Goal: Download file/media

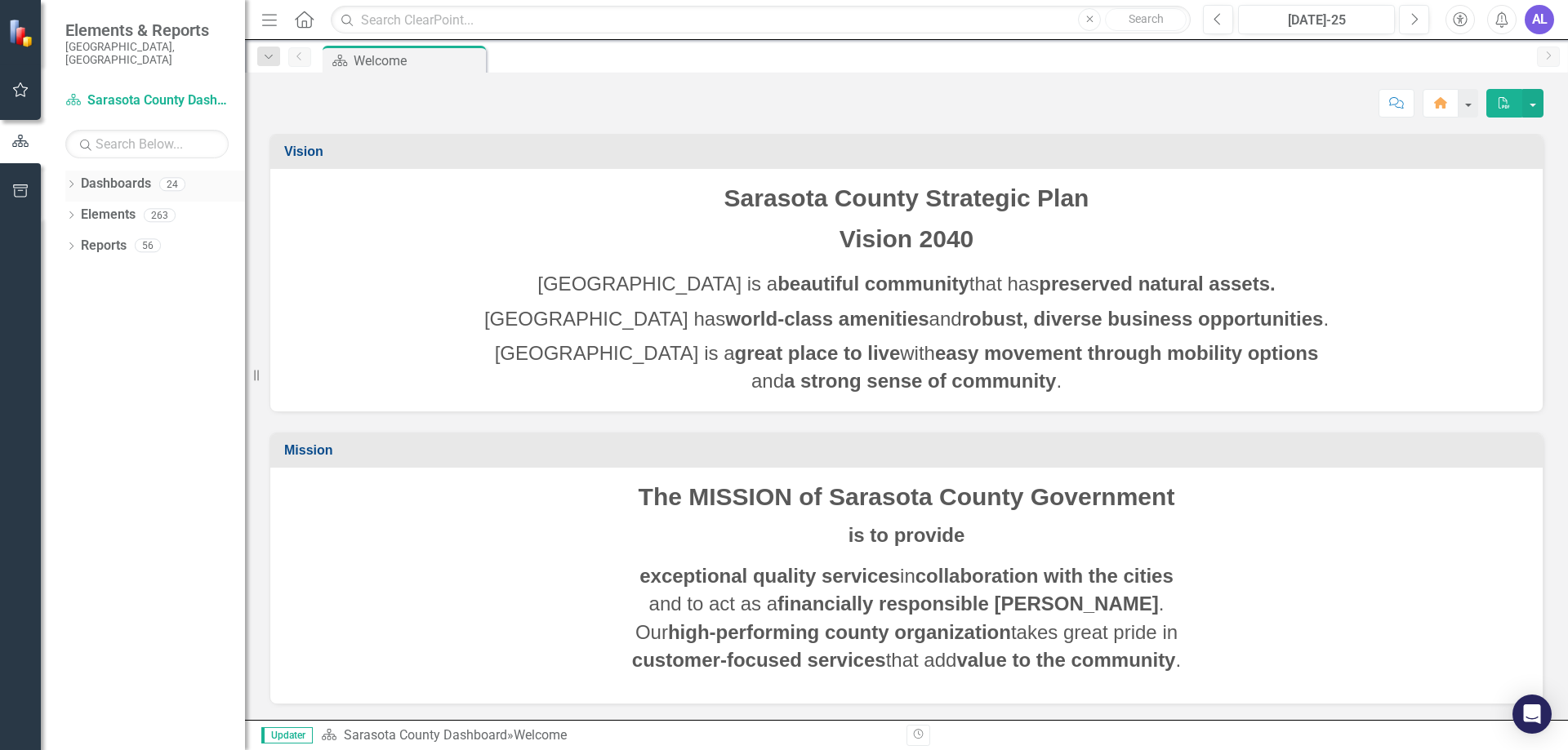
click at [72, 181] on icon "Dropdown" at bounding box center [71, 186] width 11 height 9
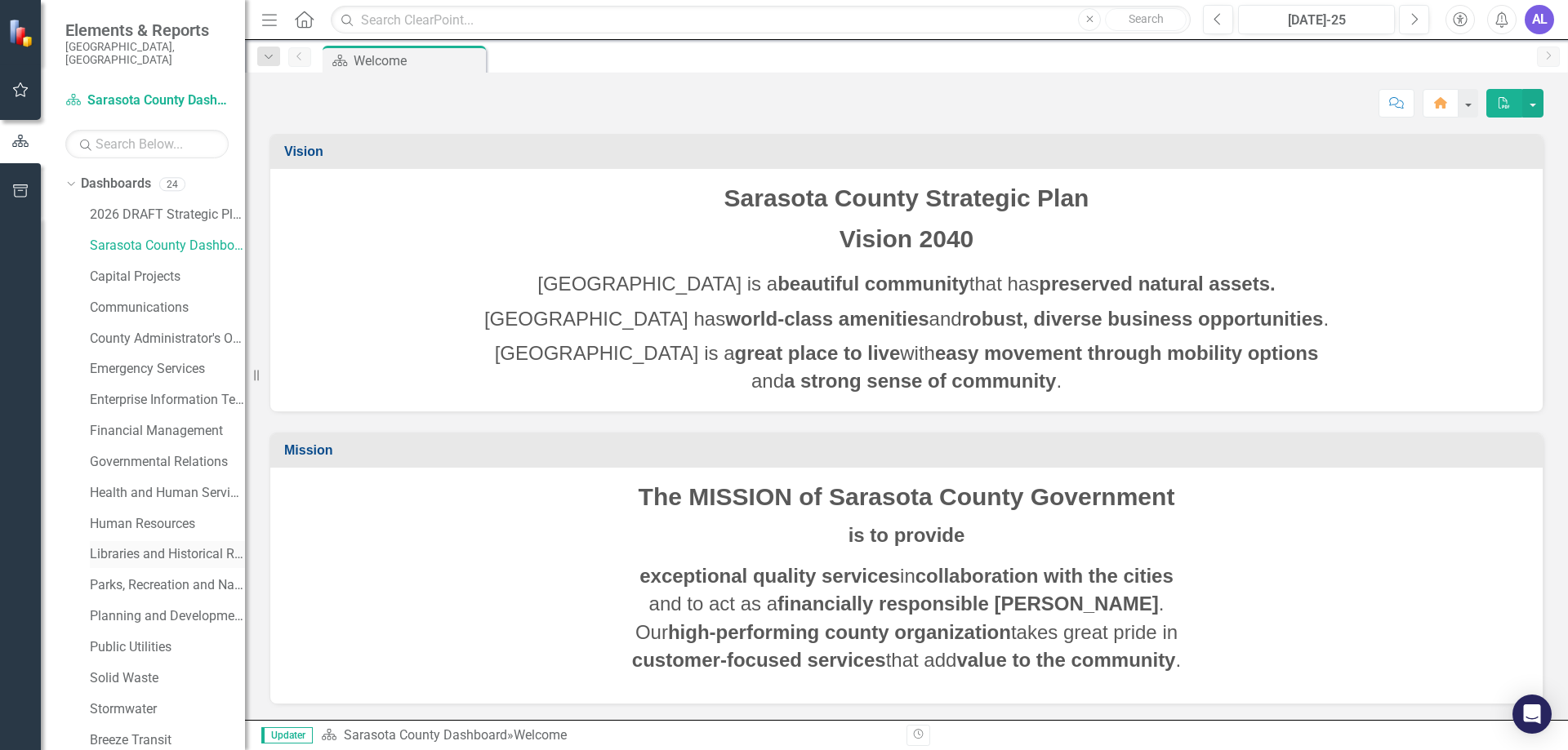
click at [182, 546] on link "Libraries and Historical Resources" at bounding box center [167, 555] width 155 height 19
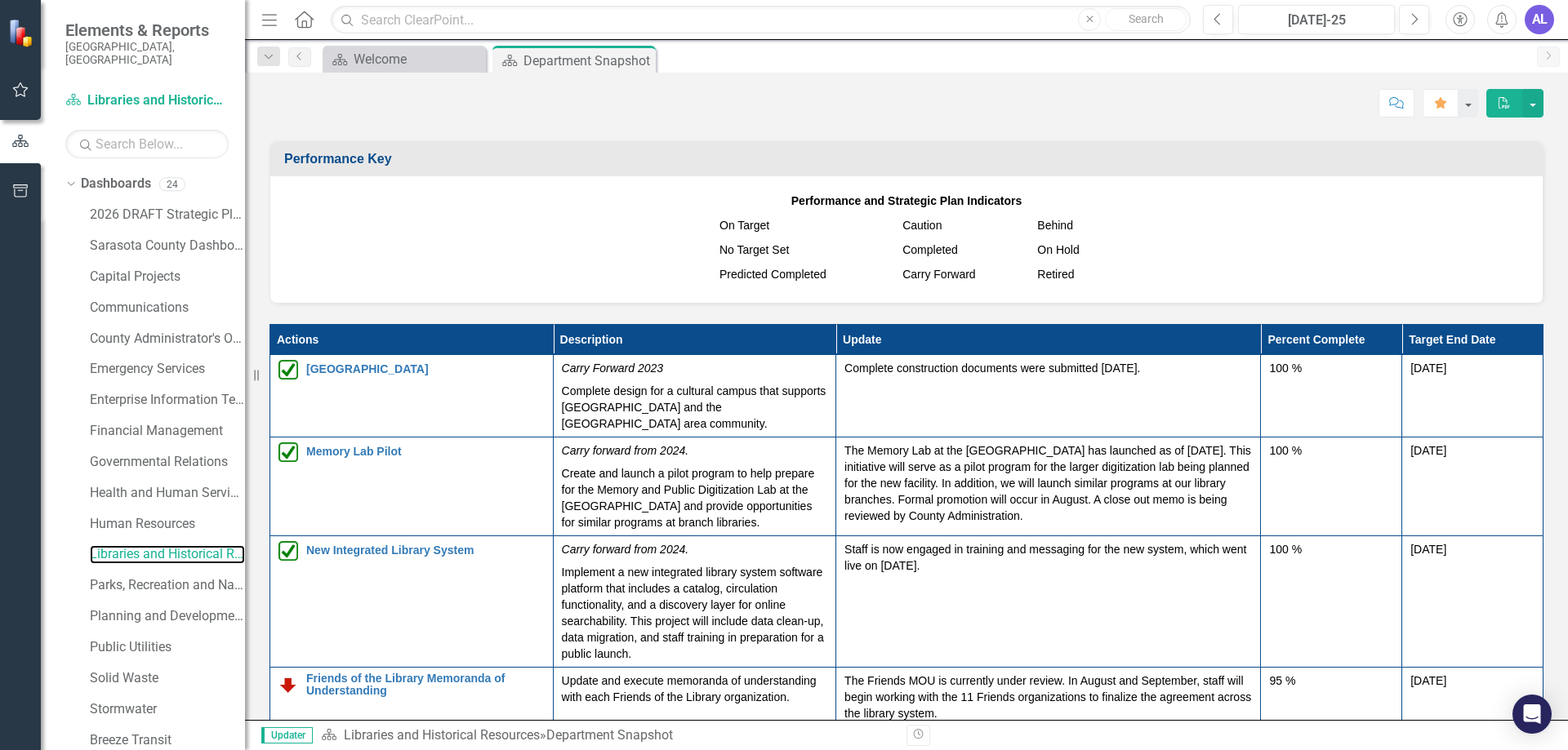
scroll to position [1877, 0]
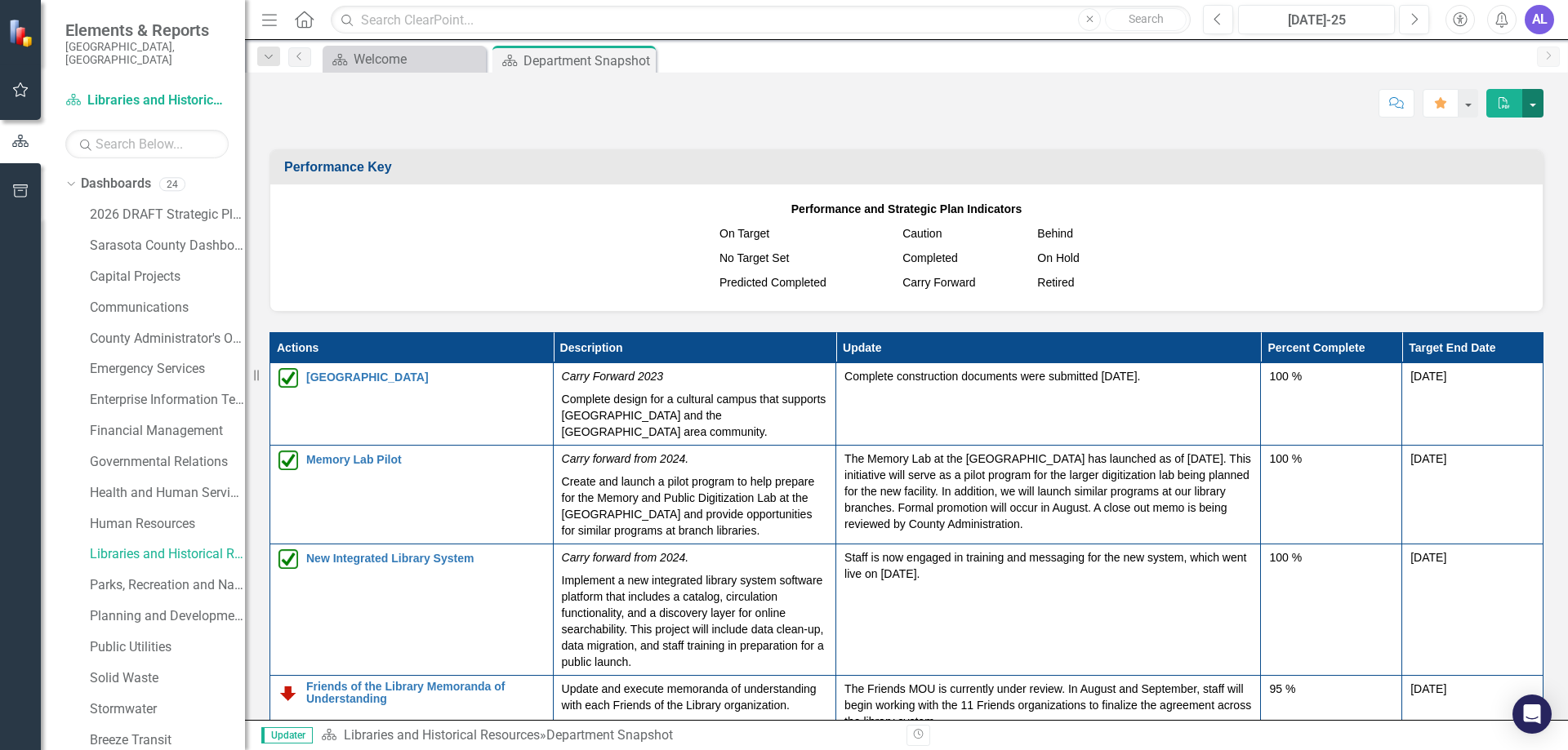
click at [1529, 107] on button "button" at bounding box center [1532, 103] width 21 height 29
click at [1503, 169] on link "PDF Export to PDF" at bounding box center [1476, 166] width 132 height 31
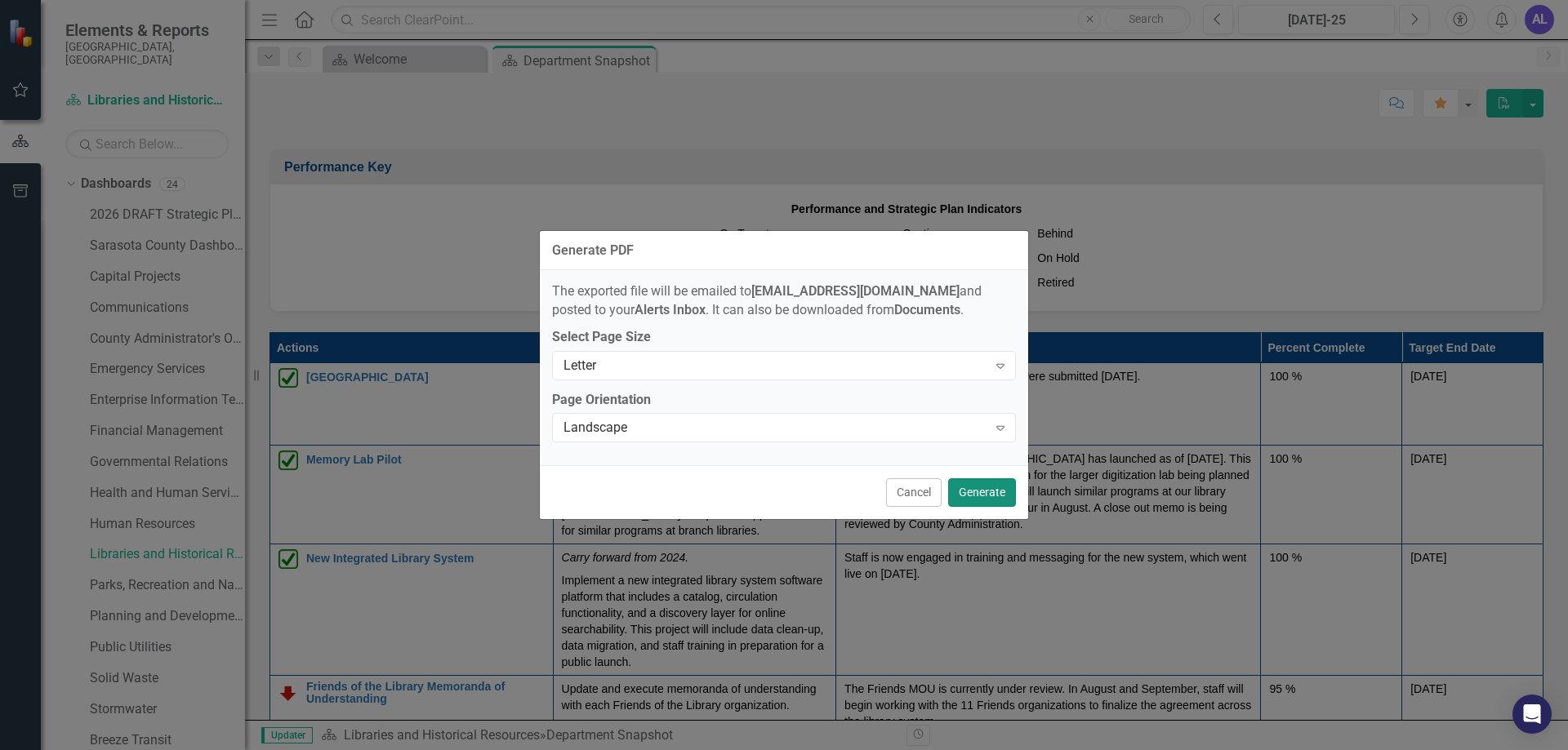
click at [986, 497] on button "Generate" at bounding box center [982, 493] width 68 height 29
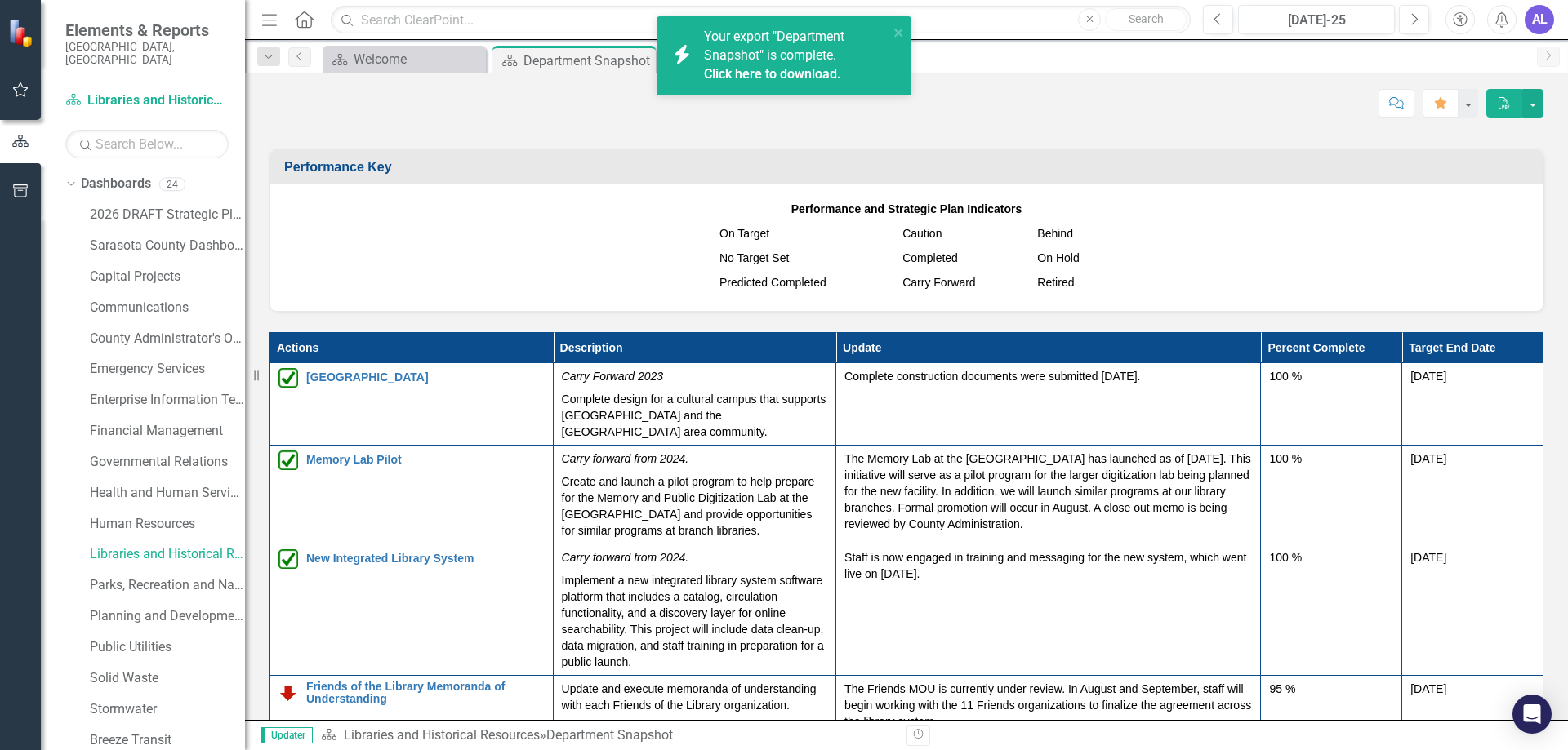
click at [769, 77] on link "Click here to download." at bounding box center [772, 73] width 138 height 16
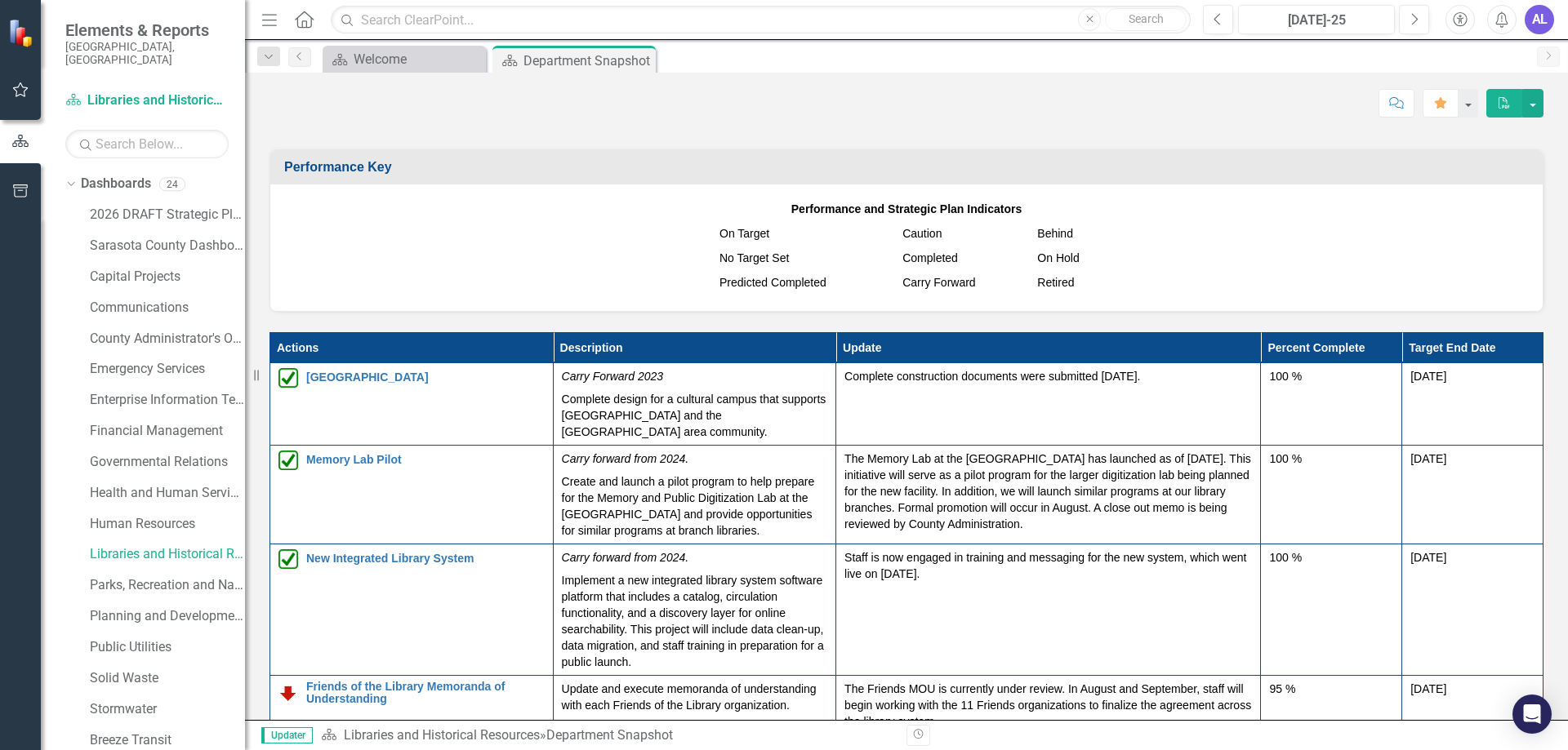
click at [1530, 30] on div "AL" at bounding box center [1539, 20] width 30 height 30
click at [1480, 202] on link "Logout Log Out" at bounding box center [1488, 206] width 129 height 31
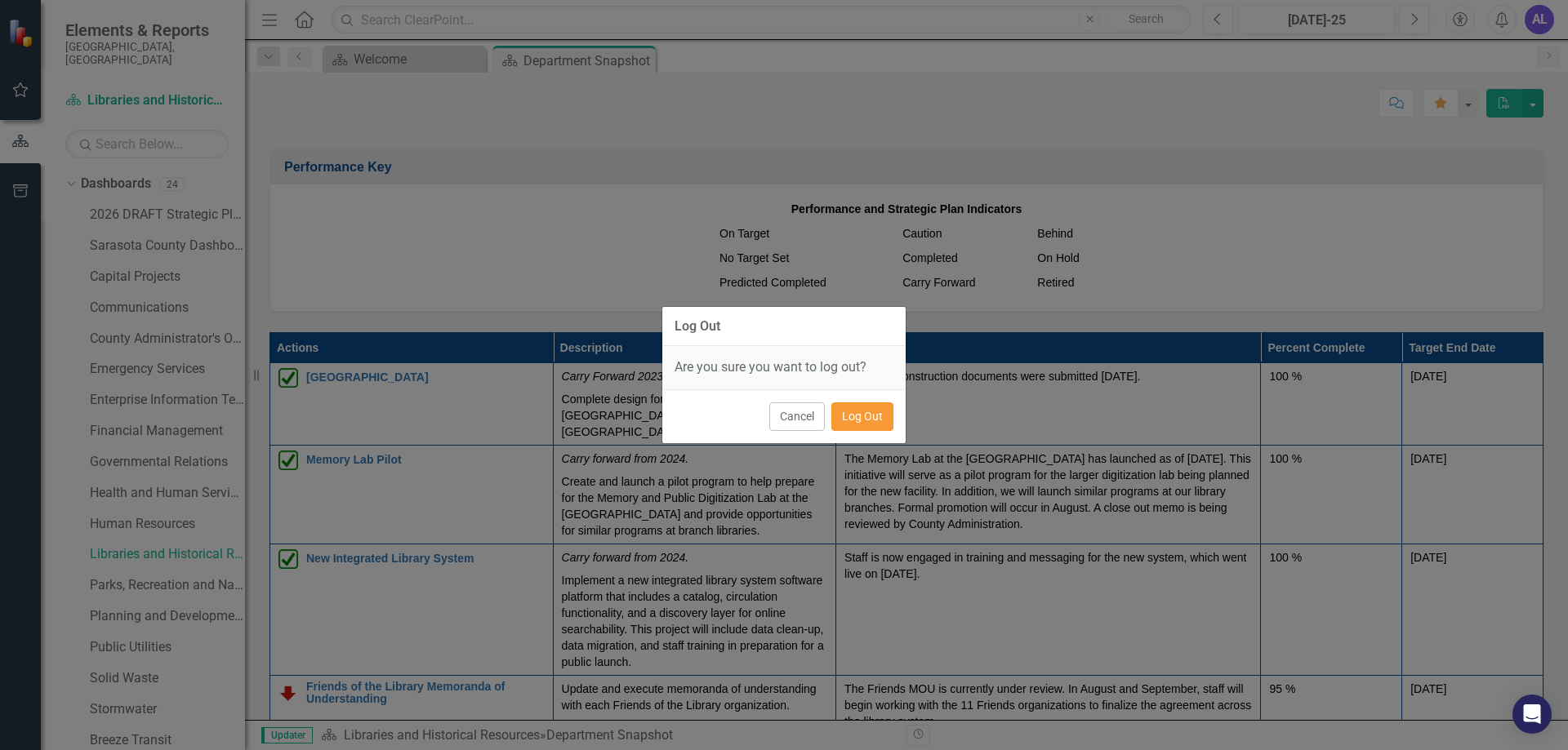
click at [866, 418] on button "Log Out" at bounding box center [862, 416] width 62 height 29
